Goal: Task Accomplishment & Management: Complete application form

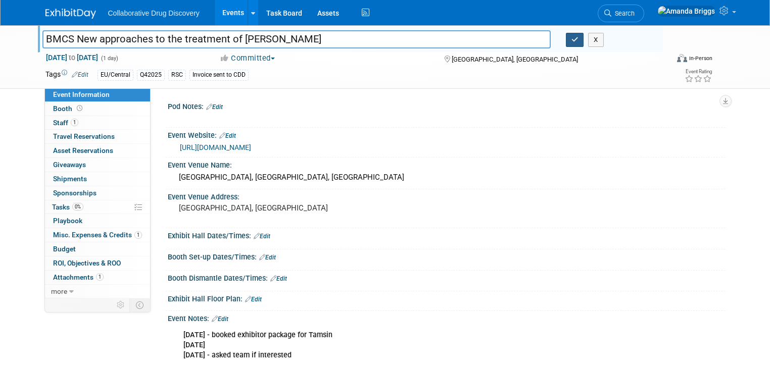
click at [579, 40] on icon "button" at bounding box center [575, 39] width 7 height 7
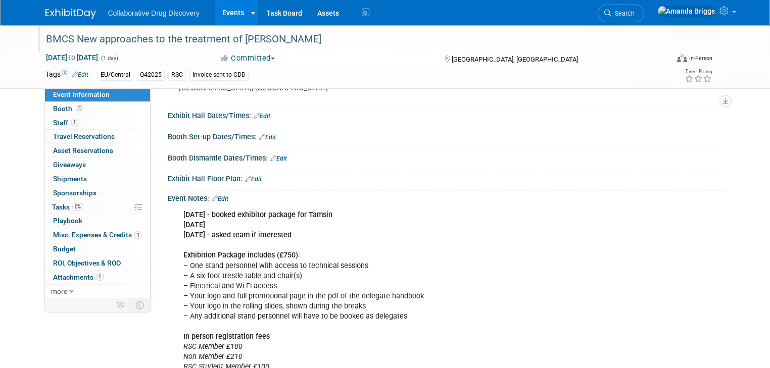
scroll to position [121, 0]
click at [52, 205] on span "Tasks 0%" at bounding box center [67, 207] width 31 height 8
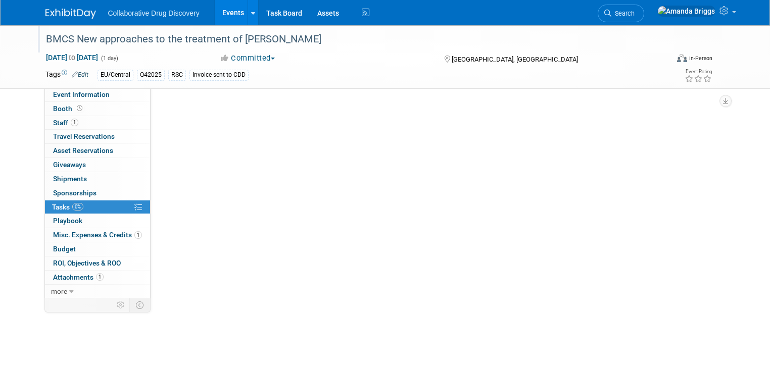
scroll to position [0, 0]
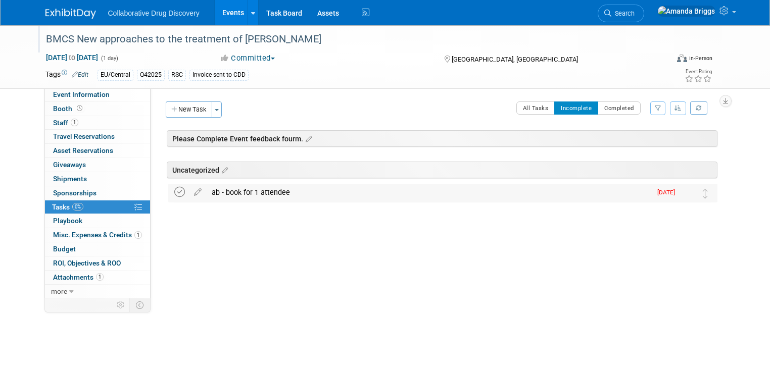
click at [174, 191] on icon at bounding box center [179, 192] width 11 height 11
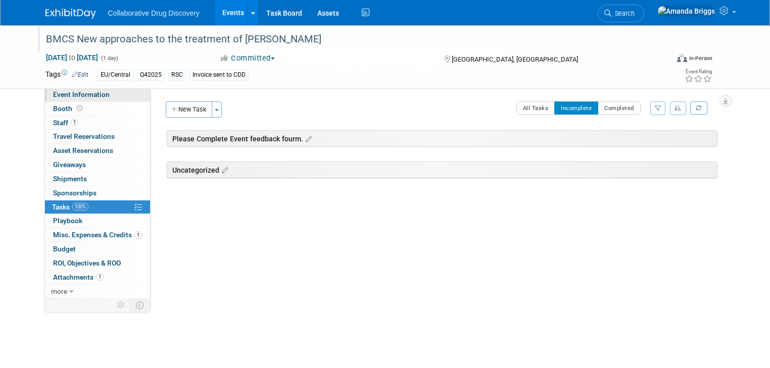
click at [92, 91] on span "Event Information" at bounding box center [81, 94] width 57 height 8
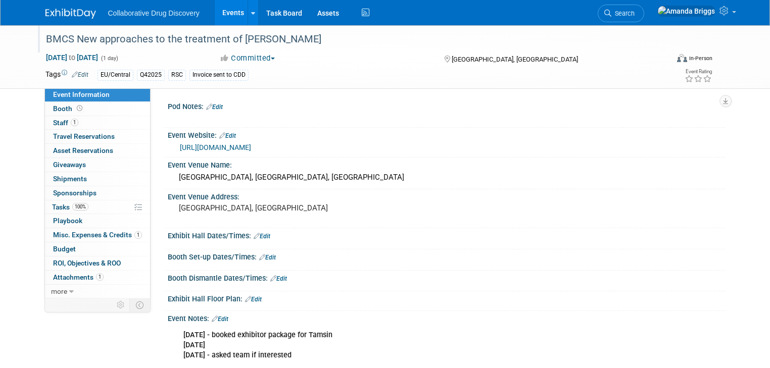
click at [76, 76] on link "Edit" at bounding box center [80, 74] width 17 height 7
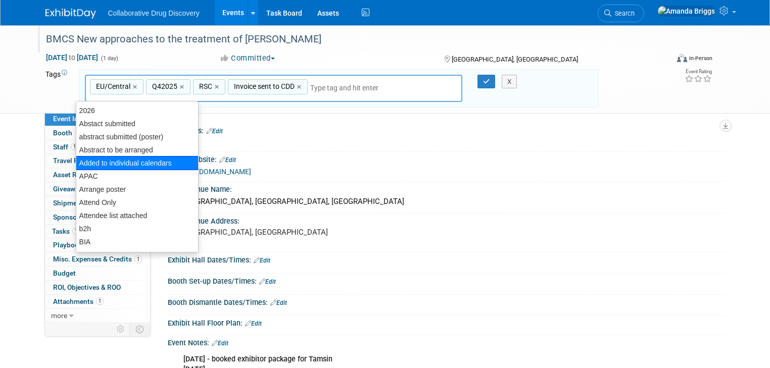
click at [127, 157] on div "Added to individual calendars" at bounding box center [137, 163] width 123 height 14
type input "EU/Central, Q42025, RSC, Invoice sent to CDD, Added to individual calendars"
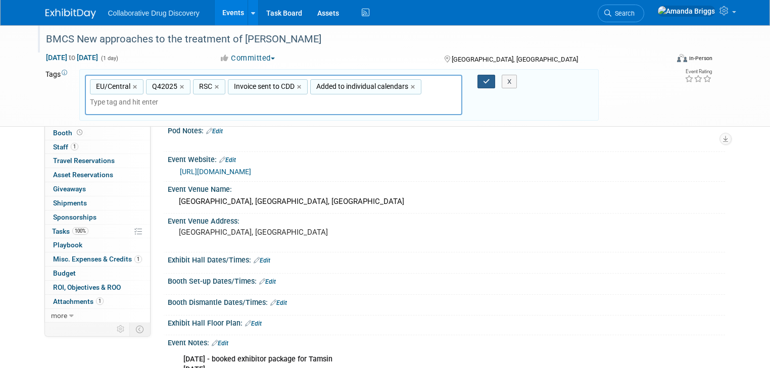
click at [487, 81] on icon "button" at bounding box center [486, 81] width 7 height 7
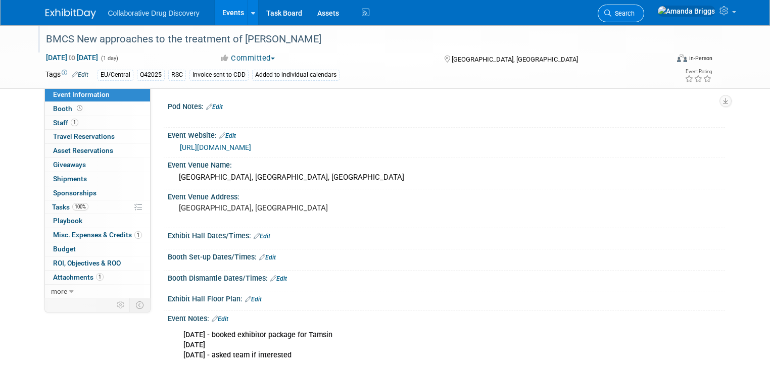
click at [614, 14] on span "Search" at bounding box center [623, 14] width 23 height 8
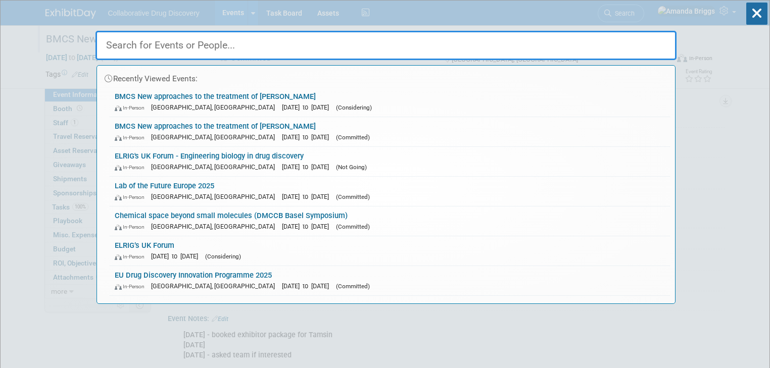
paste input "Biotech Connection Singapore"
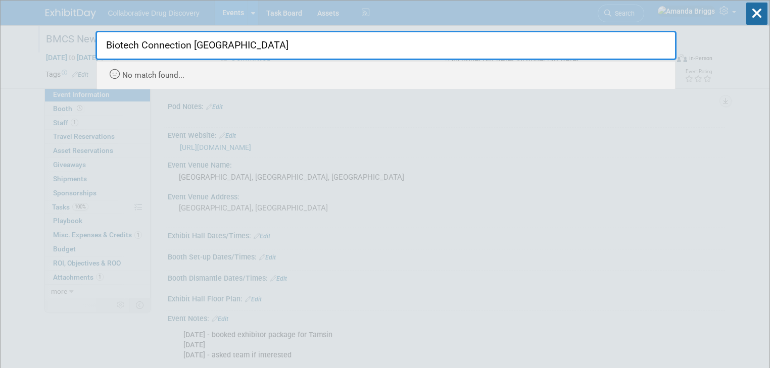
type input "Biotech Connection Singapore"
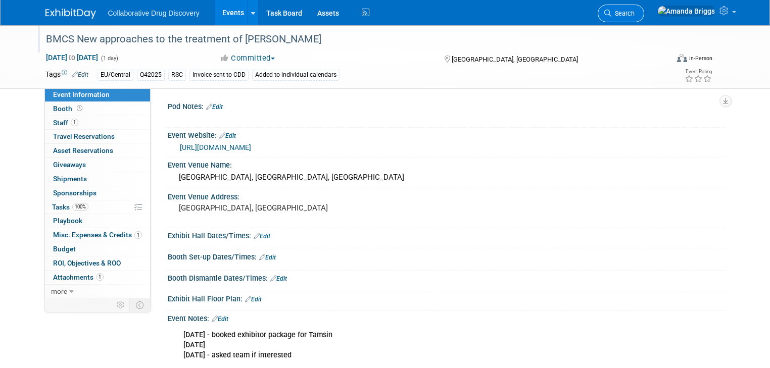
click at [614, 13] on span "Search" at bounding box center [623, 14] width 23 height 8
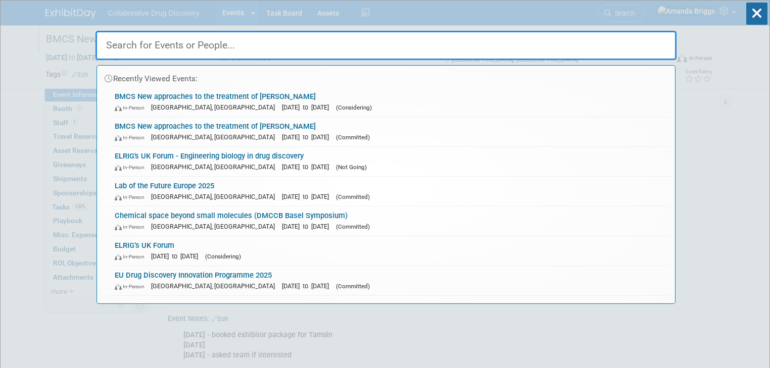
click at [294, 51] on input "text" at bounding box center [386, 45] width 581 height 29
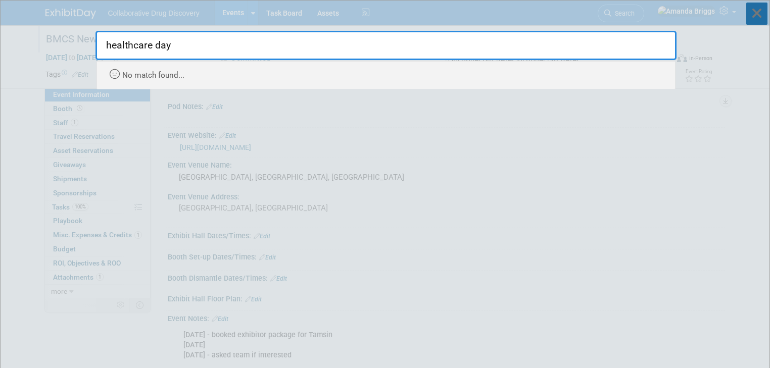
type input "healthcare day"
click at [614, 16] on icon at bounding box center [757, 14] width 21 height 22
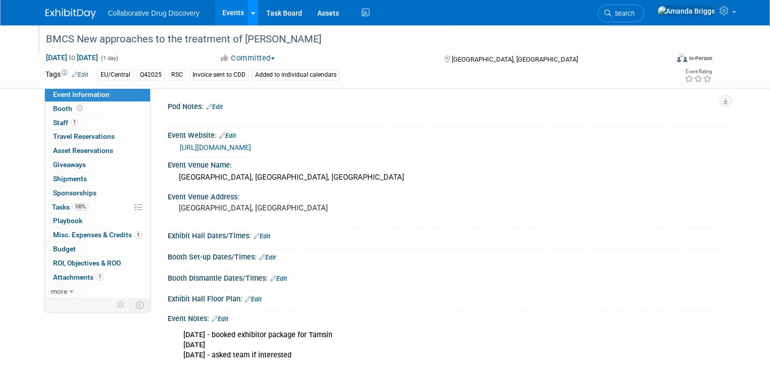
click at [248, 13] on link at bounding box center [253, 12] width 11 height 25
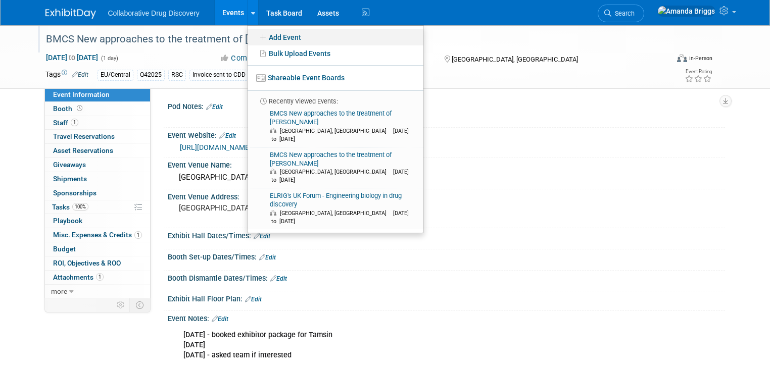
click at [258, 34] on icon at bounding box center [263, 37] width 11 height 7
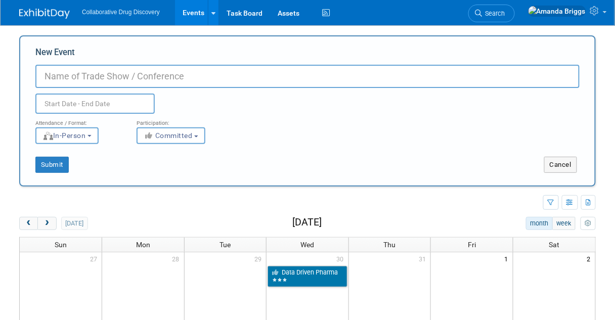
click at [96, 76] on input "New Event" at bounding box center [307, 76] width 544 height 23
paste input "Healthcare Day (part of Singapore Design Week)"
type input "Healthcare Day (part of Singapore Design Week)"
click at [80, 108] on input "text" at bounding box center [94, 104] width 119 height 20
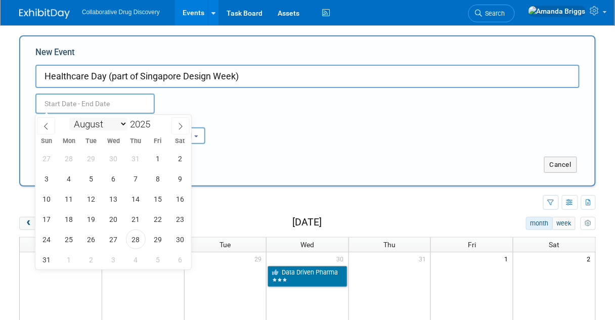
click at [119, 122] on select "January February March April May June July August September October November De…" at bounding box center [98, 124] width 58 height 13
select select "8"
click at [69, 118] on select "January February March April May June July August September October November De…" at bounding box center [98, 124] width 58 height 13
click at [112, 202] on span "17" at bounding box center [114, 199] width 20 height 20
type input "[DATE] to [DATE]"
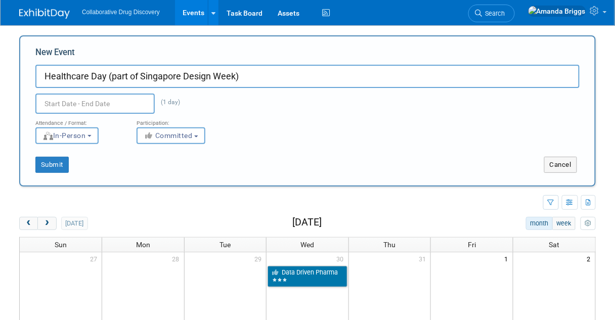
type input "[DATE] to [DATE]"
click at [259, 148] on div "Submit Cancel" at bounding box center [307, 158] width 559 height 29
click at [54, 165] on button "Submit" at bounding box center [51, 165] width 33 height 16
type input "Healthcare Day (part of Singapore Design Week)"
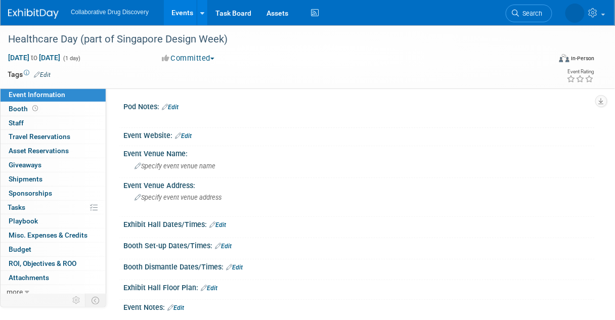
click at [50, 76] on link "Edit" at bounding box center [42, 74] width 17 height 7
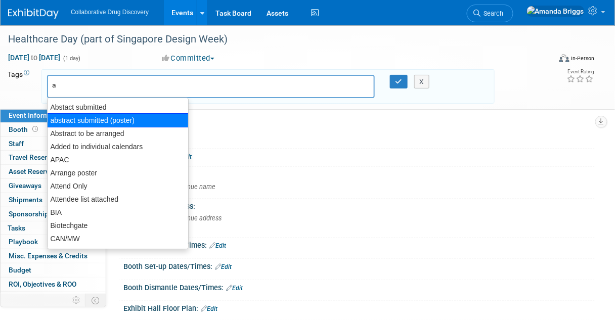
type input "ap"
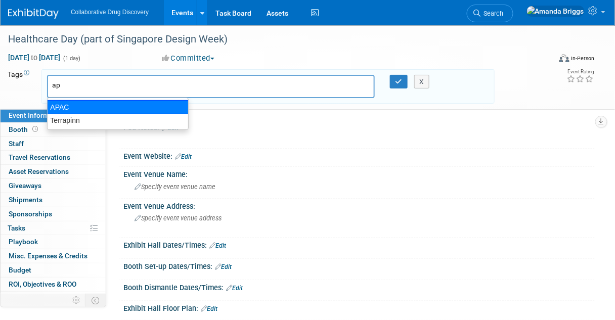
click at [67, 108] on div "APAC" at bounding box center [118, 107] width 142 height 14
type input "APAC"
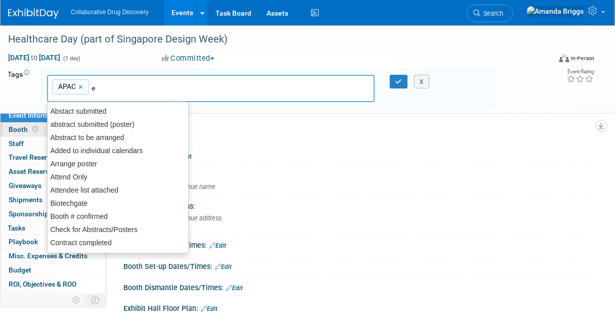
type input "eu"
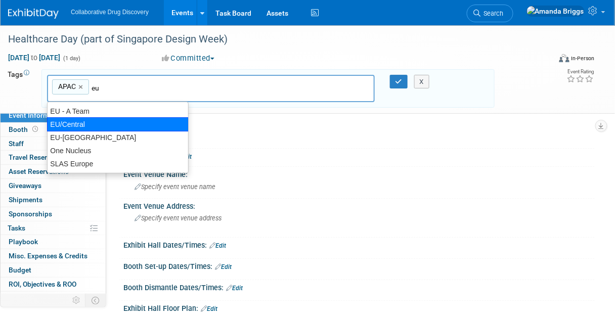
click at [69, 120] on div "EU/Central" at bounding box center [118, 124] width 142 height 14
type input "APAC, EU/Central"
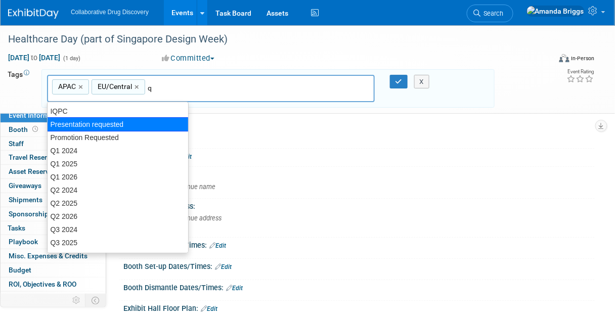
type input "q3"
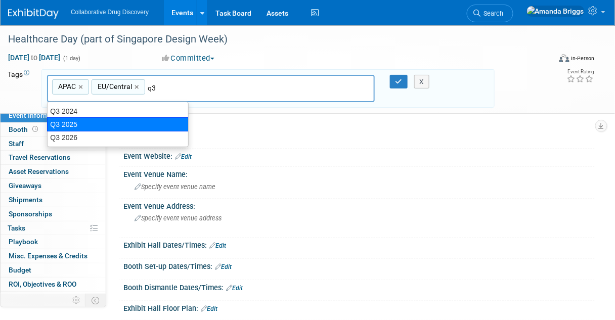
click at [101, 127] on div "Q3 2025" at bounding box center [118, 124] width 142 height 14
type input "APAC, EU/Central, Q3 2025"
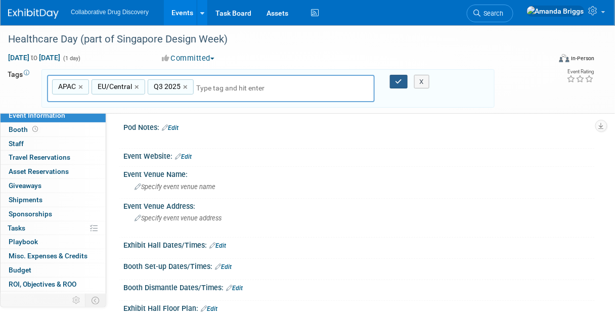
click at [395, 85] on button "button" at bounding box center [399, 82] width 18 height 14
